Goal: Find specific page/section

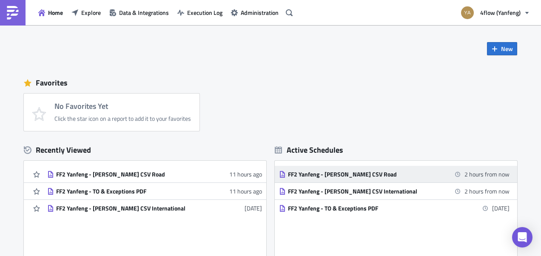
click at [333, 172] on div "FF2 Yanfeng - [PERSON_NAME] CSV Road" at bounding box center [362, 175] width 149 height 8
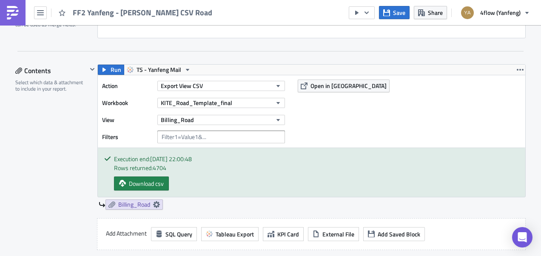
scroll to position [237, 0]
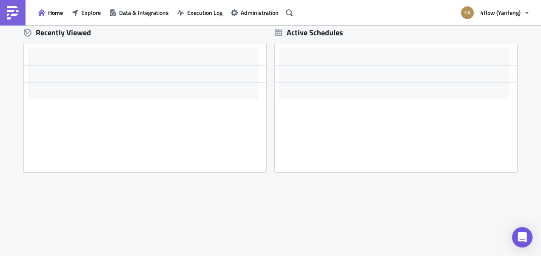
scroll to position [117, 0]
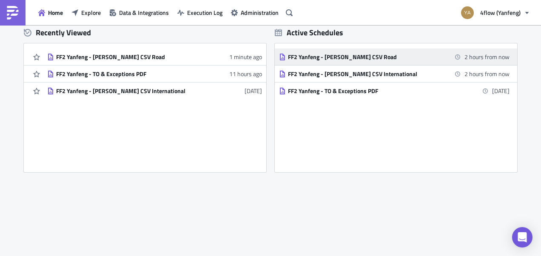
click at [314, 60] on div "FF2 Yanfeng - [PERSON_NAME] CSV Road" at bounding box center [362, 57] width 149 height 8
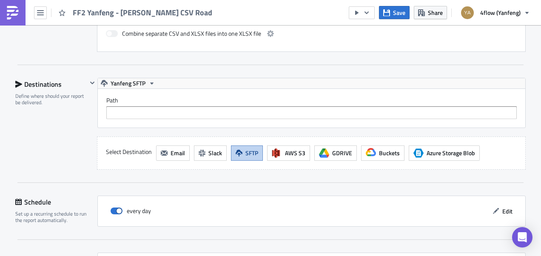
scroll to position [573, 0]
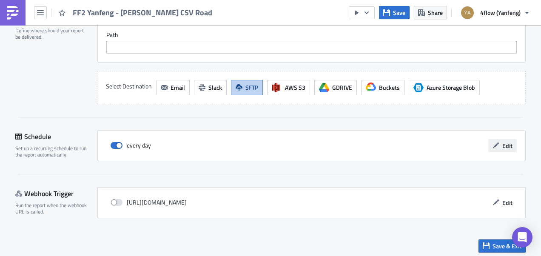
click at [506, 146] on span "Edit" at bounding box center [508, 145] width 10 height 9
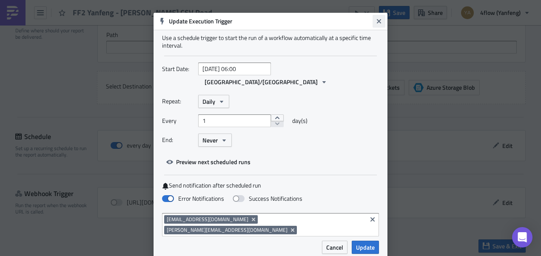
click at [380, 23] on icon "Close" at bounding box center [379, 21] width 4 height 4
